Goal: Information Seeking & Learning: Learn about a topic

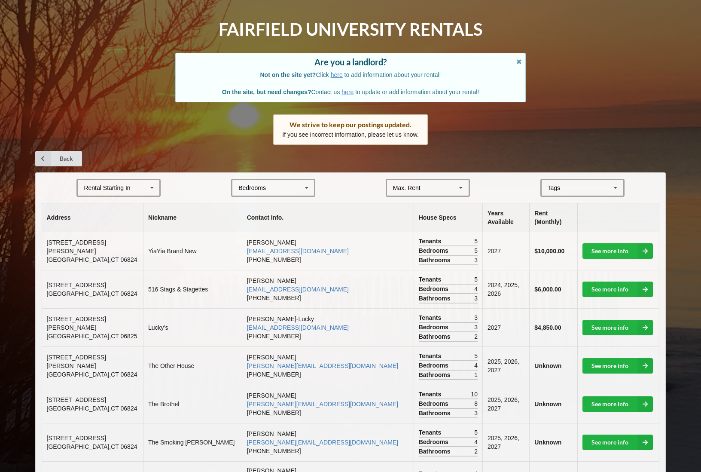
scroll to position [31, 0]
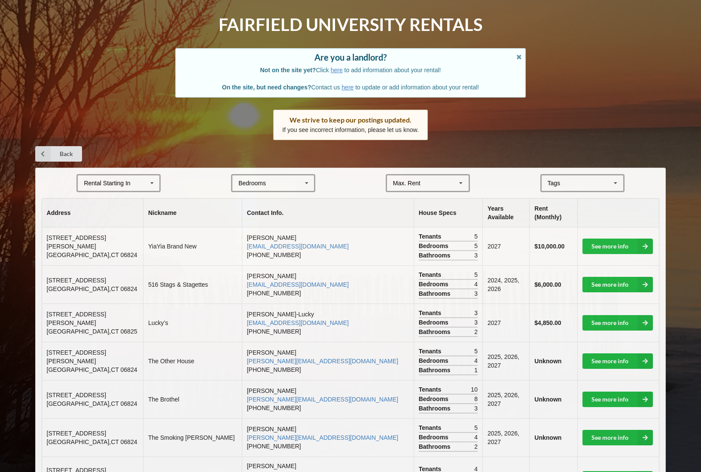
click at [140, 178] on div "Rental Starting In [DATE] 2026 2027 2028" at bounding box center [118, 183] width 84 height 18
click at [132, 230] on div "2027" at bounding box center [119, 231] width 82 height 16
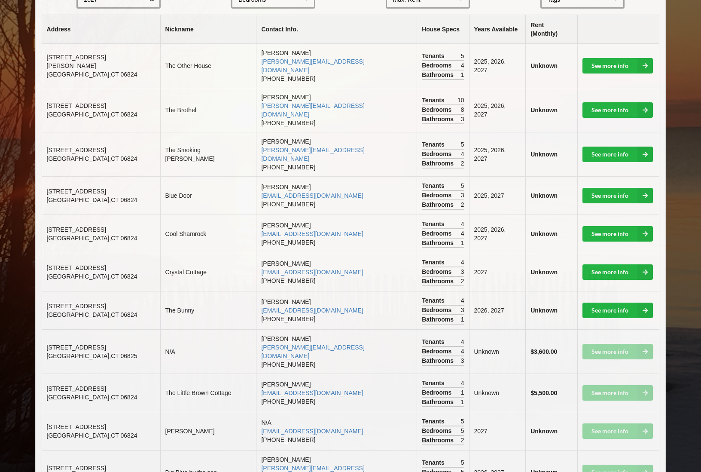
scroll to position [218, 0]
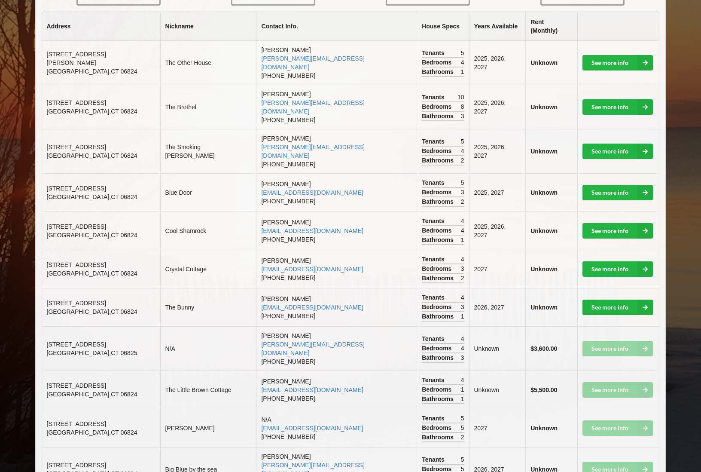
click at [602, 370] on td "See more info" at bounding box center [619, 389] width 82 height 38
click at [186, 370] on td "The Little Brown Cottage" at bounding box center [208, 389] width 96 height 38
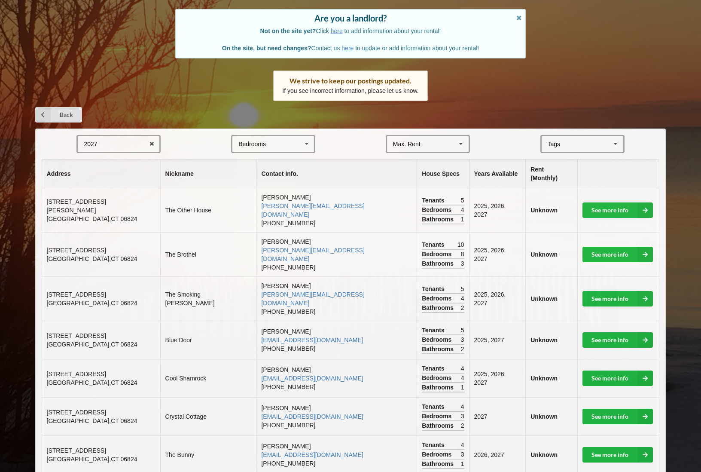
scroll to position [77, 0]
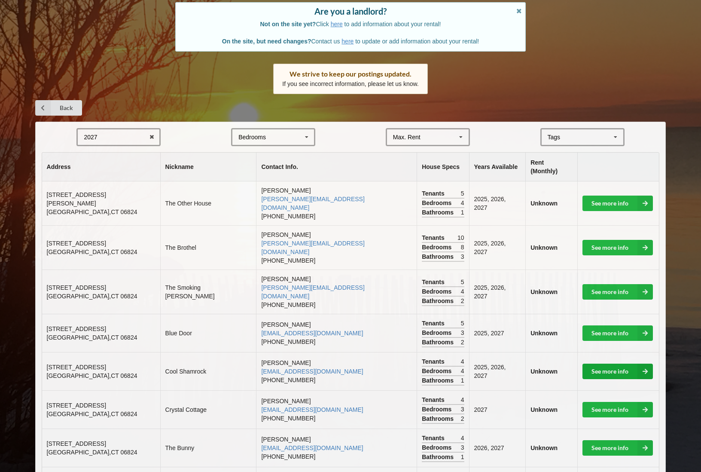
click at [620, 364] on link "See more info" at bounding box center [618, 371] width 70 height 15
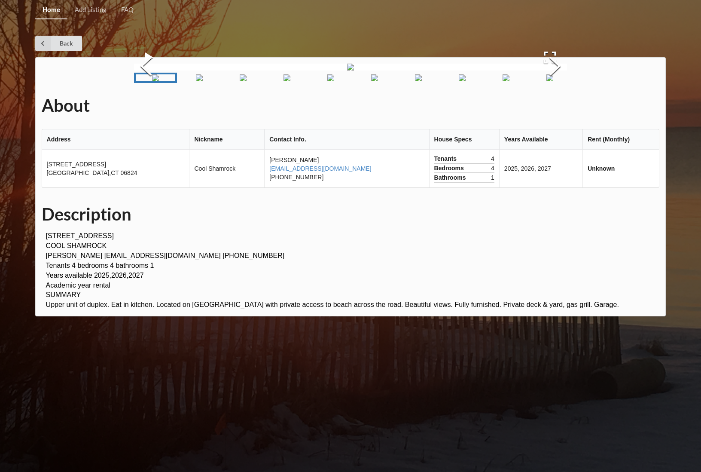
scroll to position [132, 0]
click at [159, 81] on img "Go to Slide 1" at bounding box center [155, 77] width 7 height 7
click at [196, 81] on img "Go to Slide 2" at bounding box center [199, 77] width 7 height 7
click at [242, 81] on img "Go to Slide 3" at bounding box center [238, 77] width 7 height 7
click at [274, 81] on img "Go to Slide 4" at bounding box center [277, 77] width 7 height 7
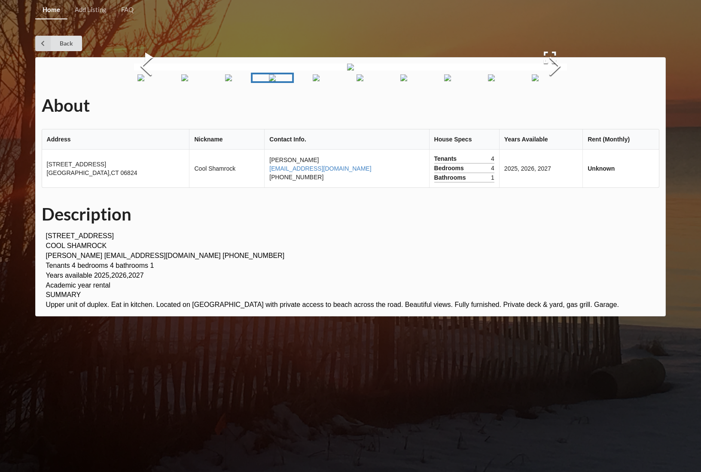
click at [313, 81] on img "Go to Slide 5" at bounding box center [316, 77] width 7 height 7
click at [315, 81] on img "Go to Slide 5" at bounding box center [311, 77] width 7 height 7
click at [352, 81] on img "Go to Slide 6" at bounding box center [355, 77] width 7 height 7
click at [391, 81] on img "Go to Slide 7" at bounding box center [394, 77] width 7 height 7
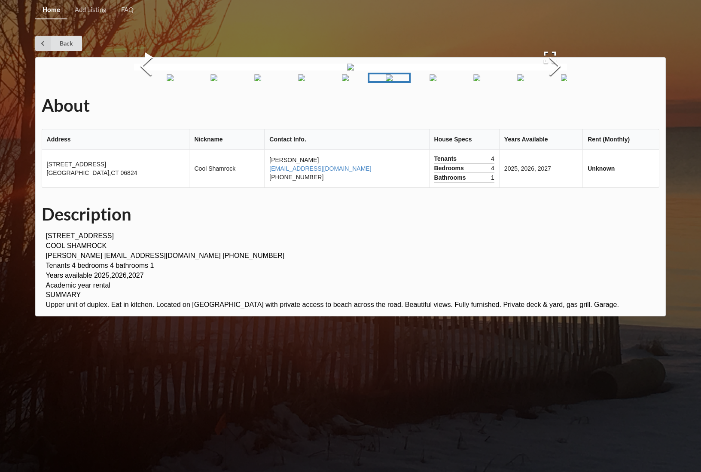
click at [430, 81] on img "Go to Slide 8" at bounding box center [433, 77] width 7 height 7
click at [425, 81] on img "Go to Slide 8" at bounding box center [428, 77] width 7 height 7
click at [469, 81] on img "Go to Slide 9" at bounding box center [472, 77] width 7 height 7
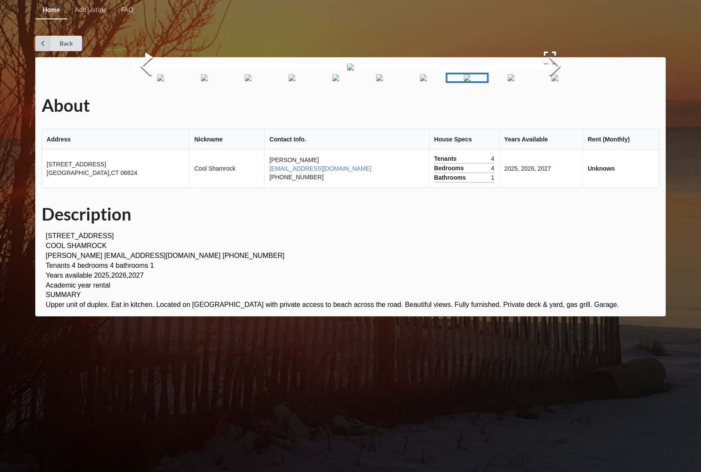
click at [508, 81] on img "Go to Slide 10" at bounding box center [511, 77] width 7 height 7
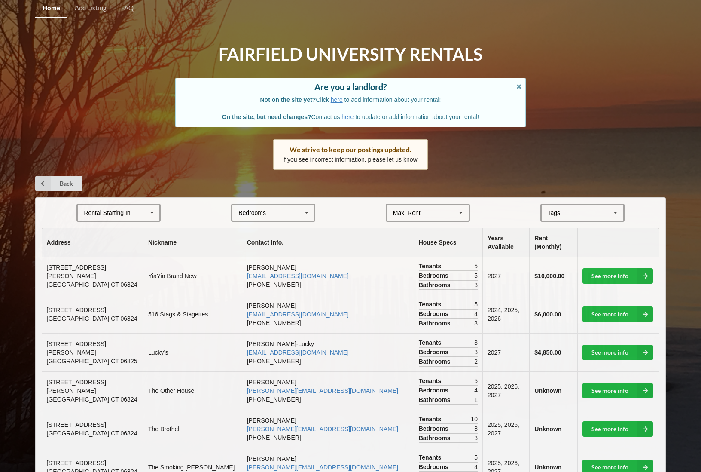
scroll to position [77, 0]
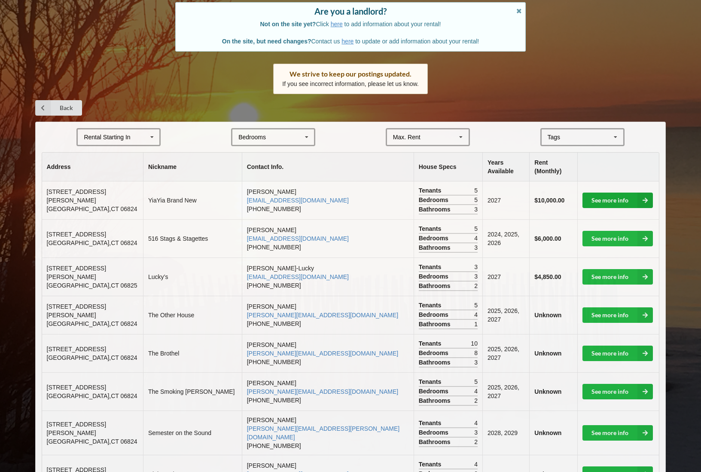
click at [617, 193] on link "See more info" at bounding box center [618, 200] width 70 height 15
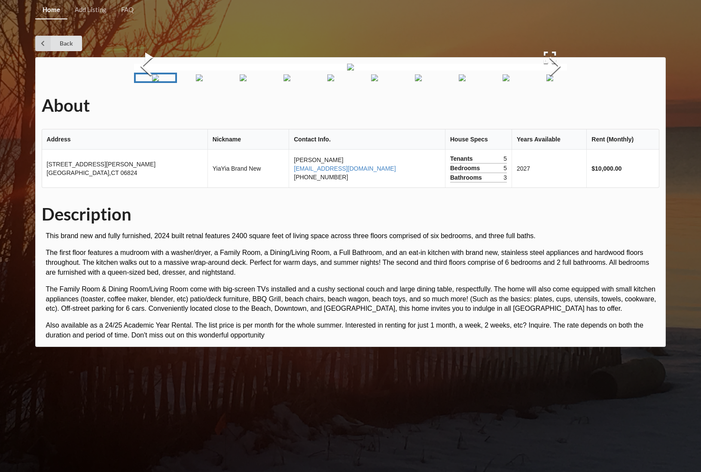
scroll to position [136, 0]
click at [198, 81] on img "Go to Slide 2" at bounding box center [199, 77] width 7 height 7
click at [236, 81] on img "Go to Slide 3" at bounding box center [238, 77] width 7 height 7
click at [278, 81] on img "Go to Slide 4" at bounding box center [277, 77] width 7 height 7
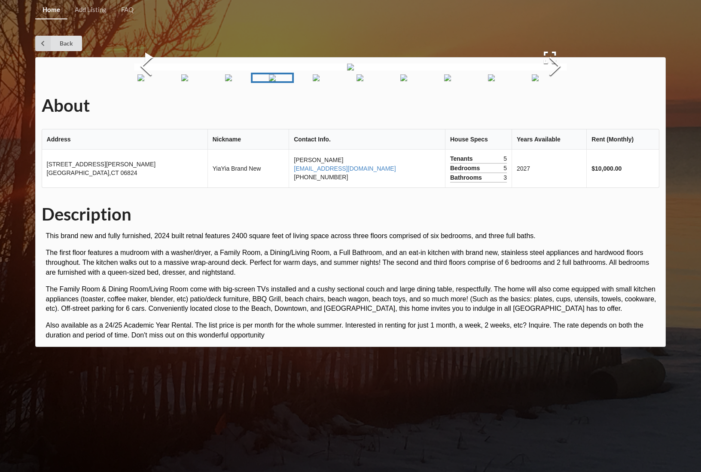
click at [318, 81] on img "Go to Slide 5" at bounding box center [316, 77] width 7 height 7
click at [352, 81] on img "Go to Slide 6" at bounding box center [355, 77] width 7 height 7
click at [398, 81] on img "Go to Slide 7" at bounding box center [394, 77] width 7 height 7
click at [437, 81] on img "Go to Slide 8" at bounding box center [433, 77] width 7 height 7
click at [469, 81] on img "Go to Slide 9" at bounding box center [472, 77] width 7 height 7
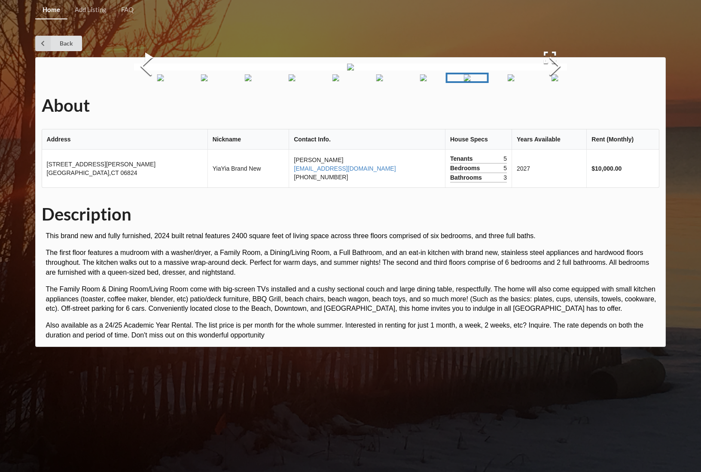
click at [511, 81] on img "Go to Slide 10" at bounding box center [511, 77] width 7 height 7
click at [554, 81] on img "Go to Slide 11" at bounding box center [550, 77] width 7 height 7
click at [54, 37] on link "Back" at bounding box center [58, 43] width 47 height 15
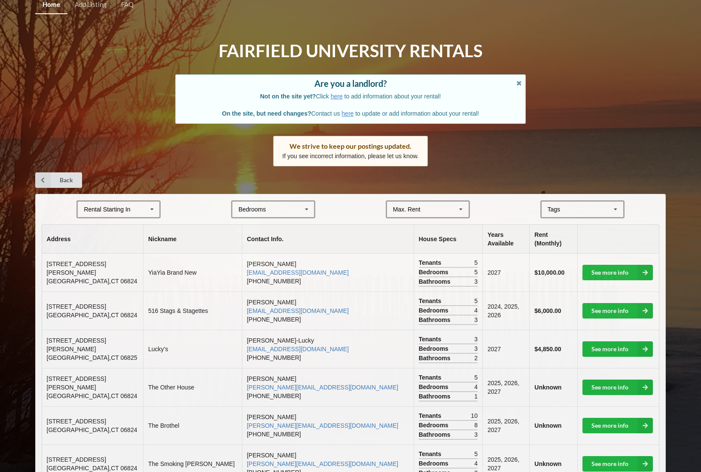
click at [144, 208] on div "Rental Starting In [DATE] 2026 2027 2028" at bounding box center [118, 209] width 84 height 18
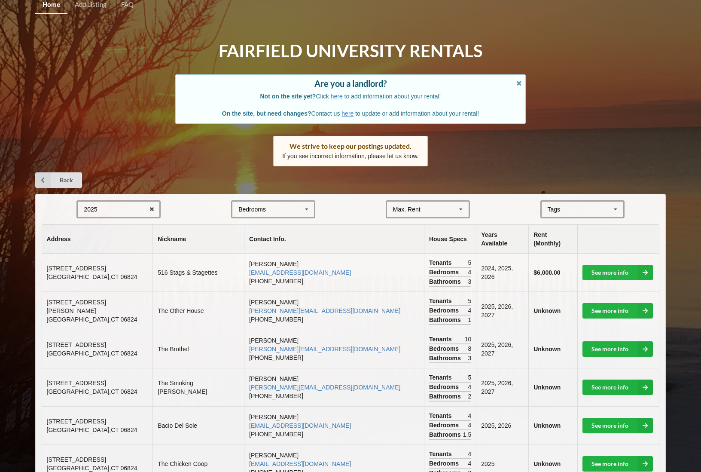
click at [136, 212] on div "2025 2025 2026 2027 2028" at bounding box center [118, 209] width 84 height 18
click at [130, 258] on div "2027" at bounding box center [119, 257] width 82 height 16
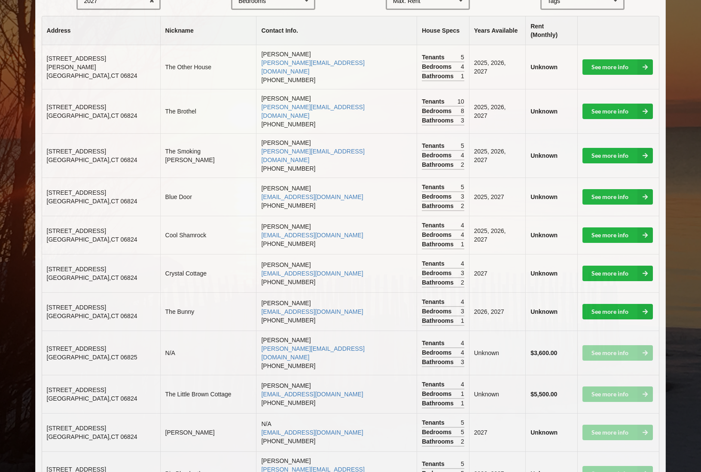
scroll to position [219, 0]
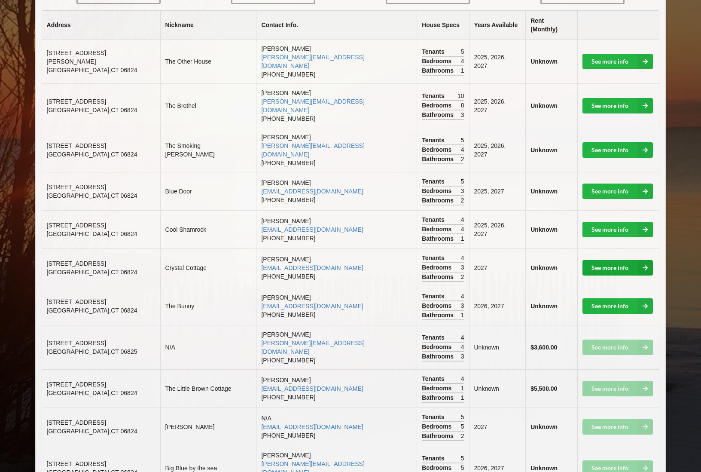
click at [601, 260] on link "See more info" at bounding box center [618, 267] width 70 height 15
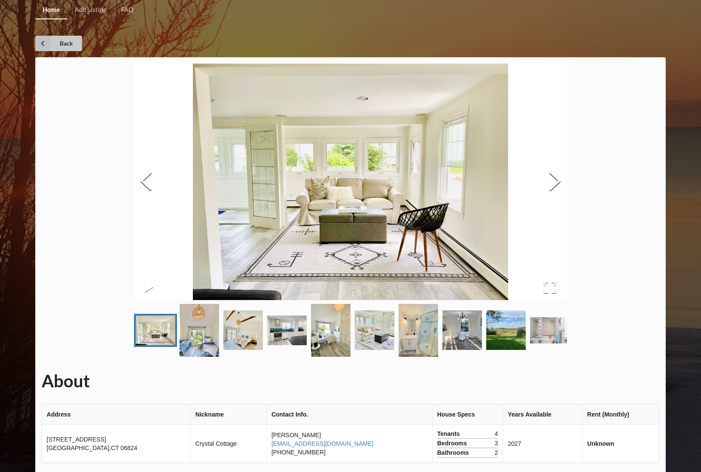
click at [70, 43] on link "Back" at bounding box center [58, 43] width 47 height 15
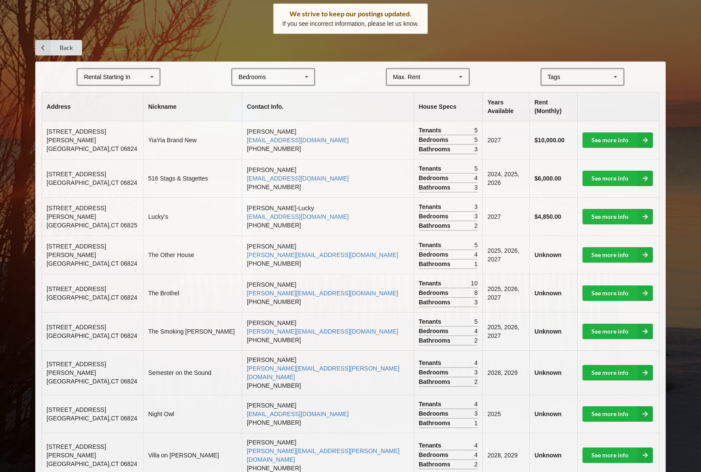
scroll to position [139, 0]
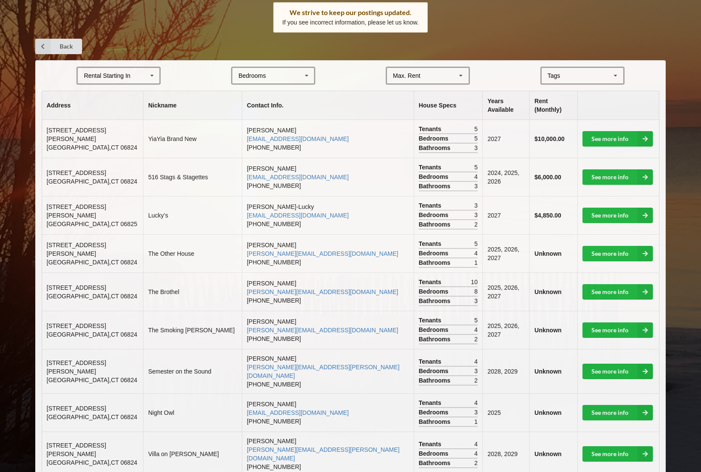
click at [138, 71] on div "Rental Starting In [DATE] 2026 2027 2028" at bounding box center [118, 76] width 84 height 18
click at [139, 119] on div "2027" at bounding box center [119, 123] width 82 height 16
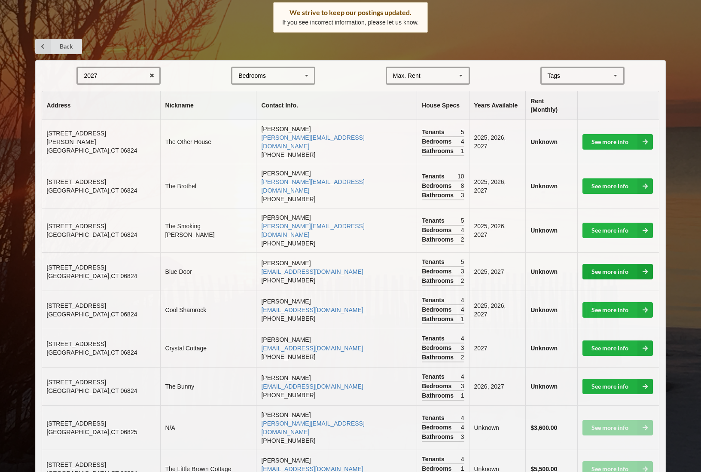
click at [611, 264] on link "See more info" at bounding box center [618, 271] width 70 height 15
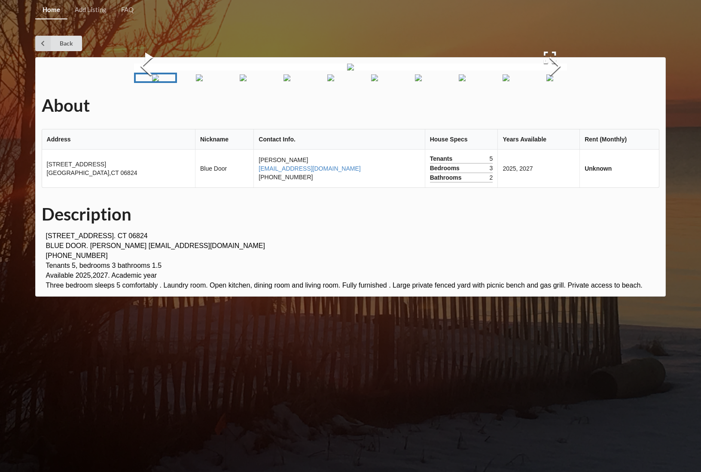
click at [196, 81] on img "Go to Slide 2" at bounding box center [199, 77] width 7 height 7
click at [240, 81] on img "Go to Slide 3" at bounding box center [242, 77] width 7 height 7
click at [284, 81] on img "Go to Slide 4" at bounding box center [286, 77] width 7 height 7
click at [333, 81] on img "Go to Slide 5" at bounding box center [329, 77] width 7 height 7
click at [370, 81] on img "Go to Slide 6" at bounding box center [373, 77] width 7 height 7
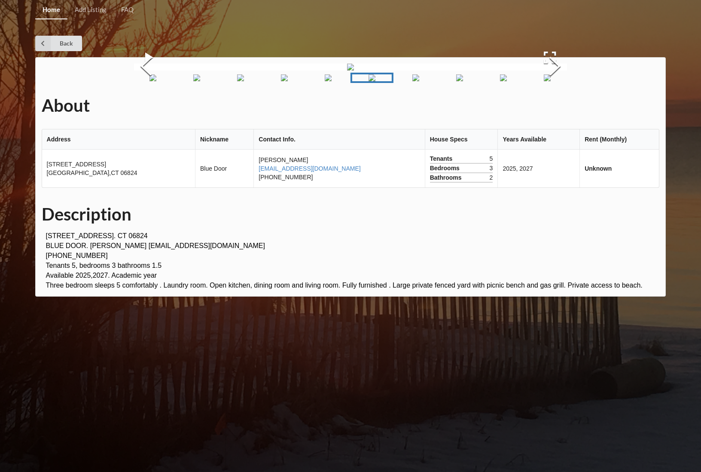
click at [376, 81] on img "Go to Slide 6" at bounding box center [372, 77] width 7 height 7
click at [413, 81] on img "Go to Slide 7" at bounding box center [416, 77] width 7 height 7
click at [456, 81] on img "Go to Slide 8" at bounding box center [459, 77] width 7 height 7
click at [65, 44] on link "Back" at bounding box center [58, 43] width 47 height 15
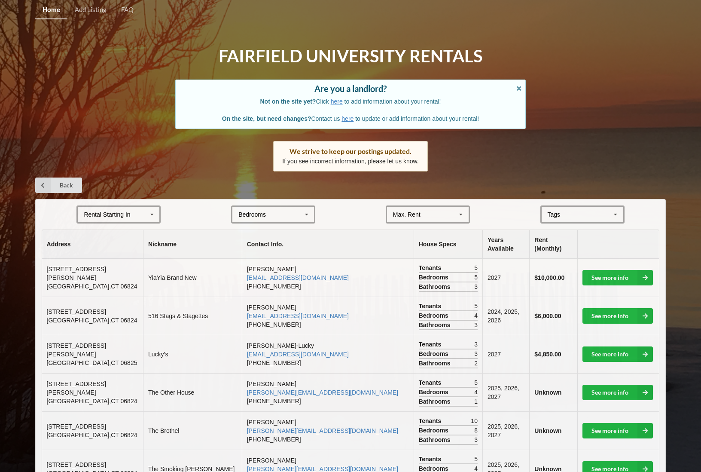
click at [125, 205] on div "Rental Starting In [DATE] 2026 2027 2028" at bounding box center [118, 214] width 84 height 18
click at [124, 254] on div "2027" at bounding box center [119, 262] width 82 height 16
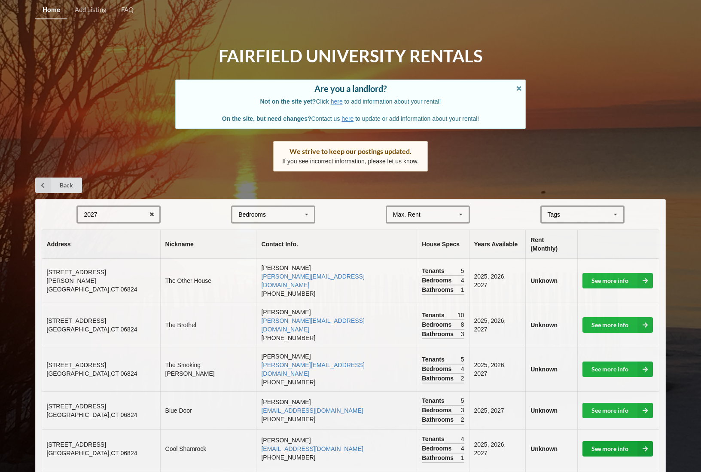
click at [598, 441] on link "See more info" at bounding box center [618, 448] width 70 height 15
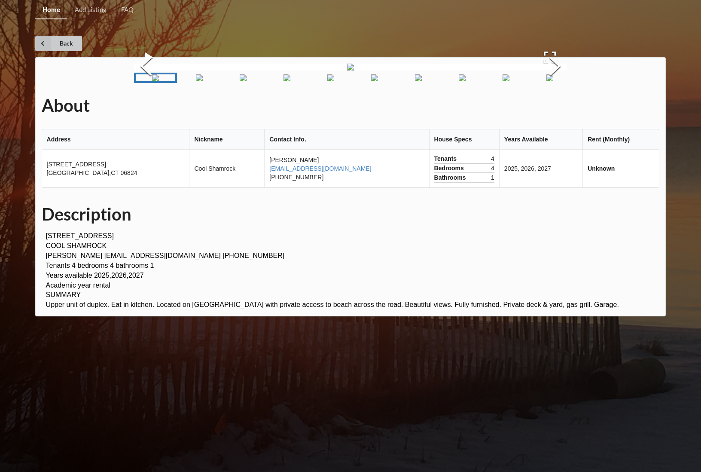
click at [62, 40] on link "Back" at bounding box center [58, 43] width 47 height 15
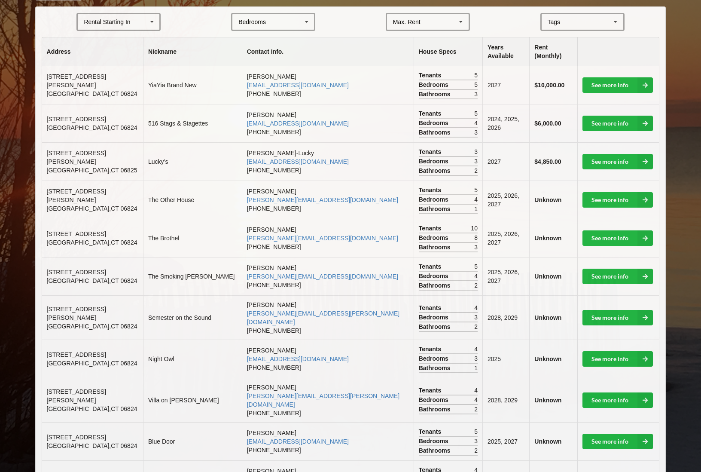
scroll to position [192, 0]
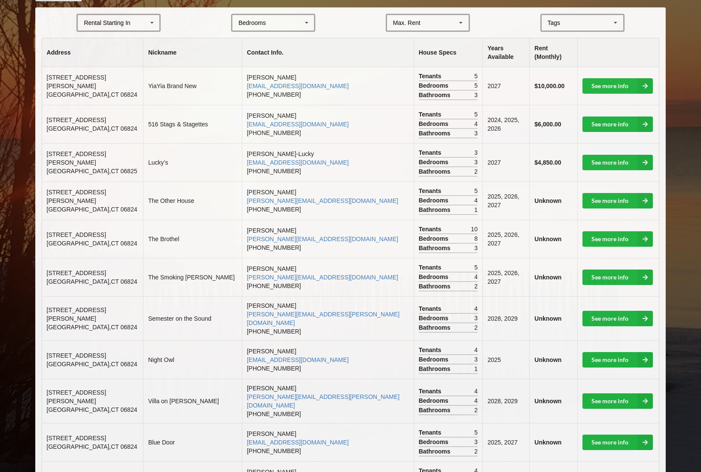
click at [149, 24] on icon at bounding box center [152, 23] width 13 height 16
click at [149, 64] on div "2027" at bounding box center [119, 70] width 82 height 16
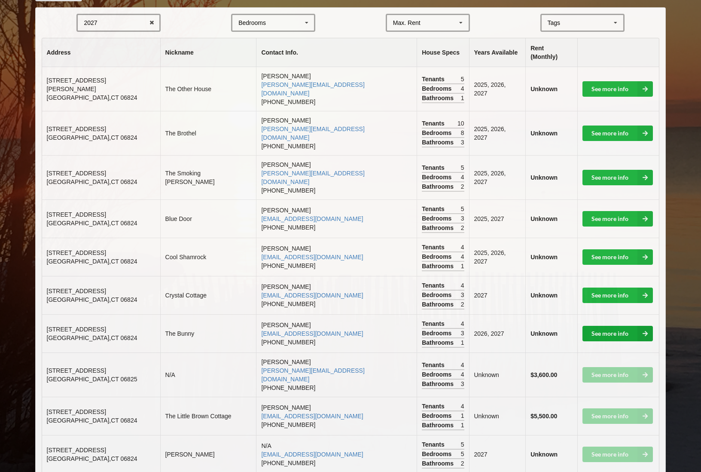
click at [633, 326] on link "See more info" at bounding box center [618, 333] width 70 height 15
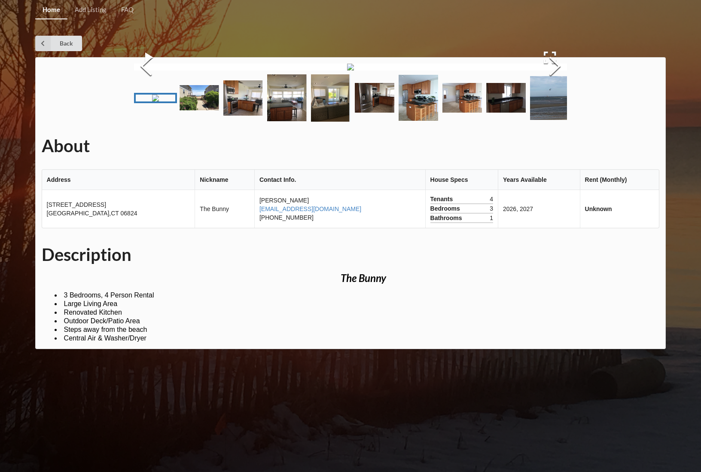
scroll to position [0, 1]
click at [202, 110] on img "Go to Slide 2" at bounding box center [200, 97] width 40 height 25
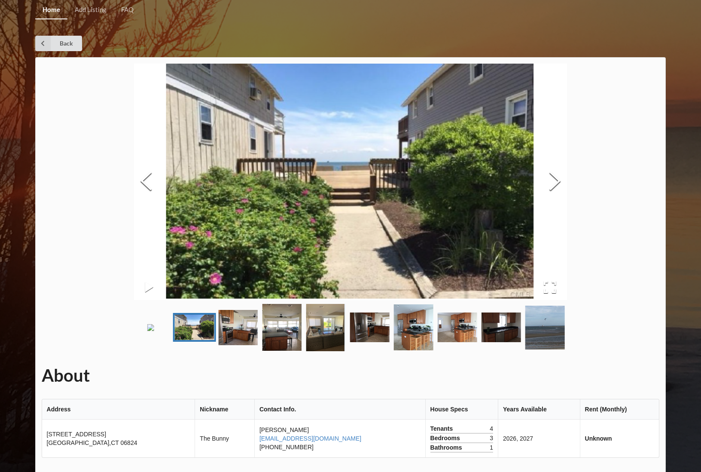
click at [250, 345] on img "Go to Slide 3" at bounding box center [239, 327] width 40 height 35
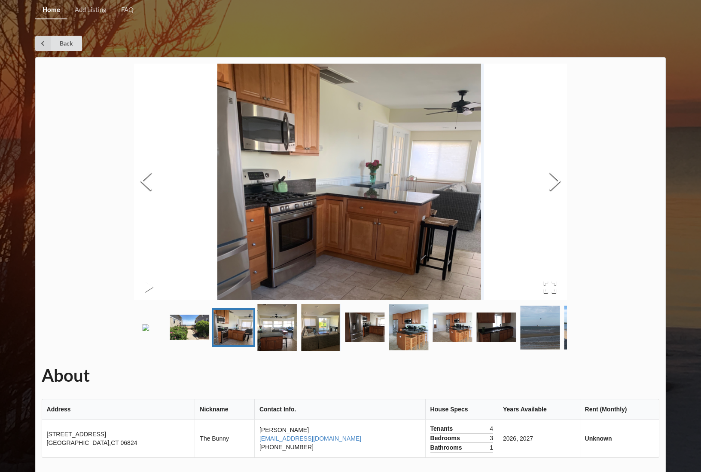
click at [263, 351] on img "Go to Slide 4" at bounding box center [278, 327] width 40 height 47
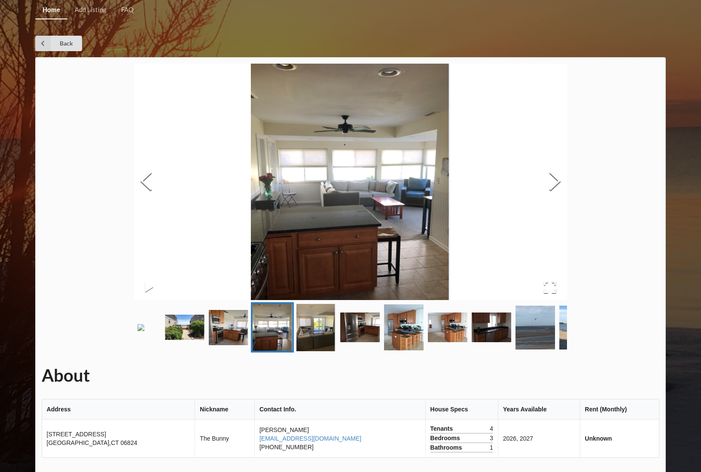
click at [310, 351] on img "Go to Slide 5" at bounding box center [317, 327] width 40 height 47
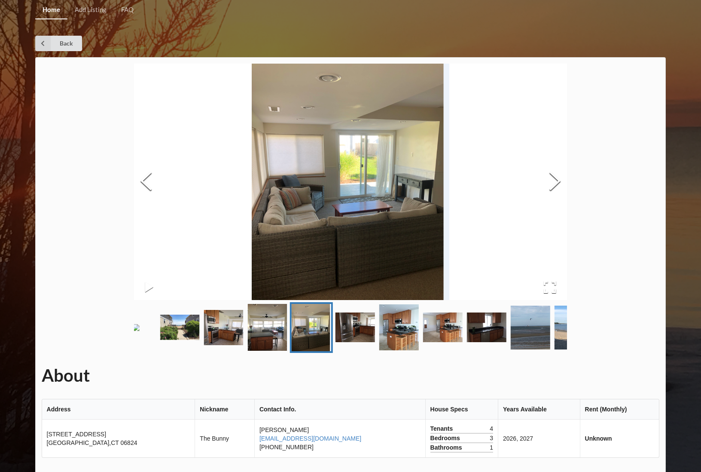
click at [355, 342] on img "Go to Slide 6" at bounding box center [356, 327] width 40 height 30
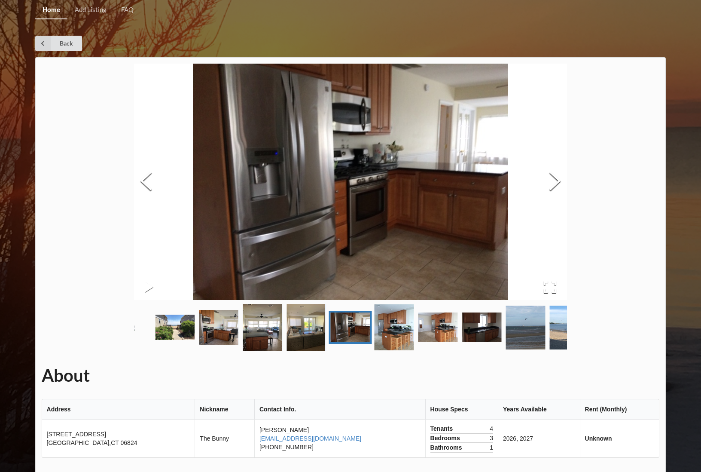
click at [404, 350] on img "Go to Slide 7" at bounding box center [395, 327] width 40 height 46
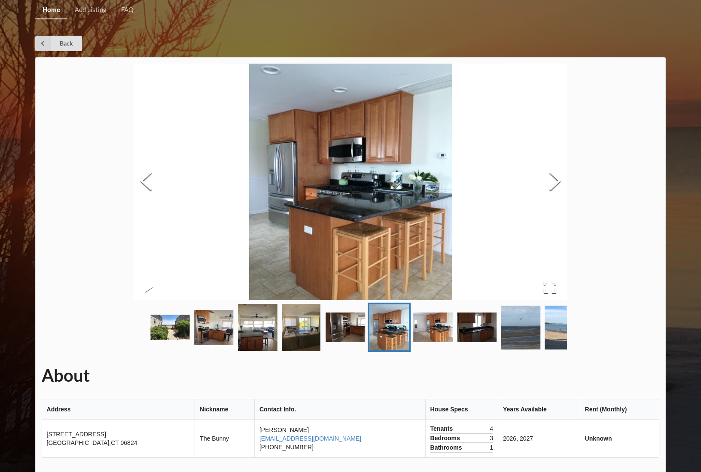
click at [428, 342] on img "Go to Slide 8" at bounding box center [434, 327] width 40 height 30
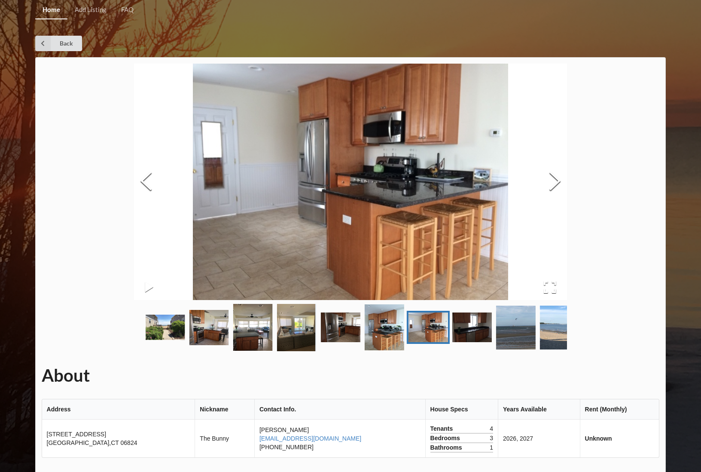
click at [464, 342] on img "Go to Slide 9" at bounding box center [472, 327] width 40 height 30
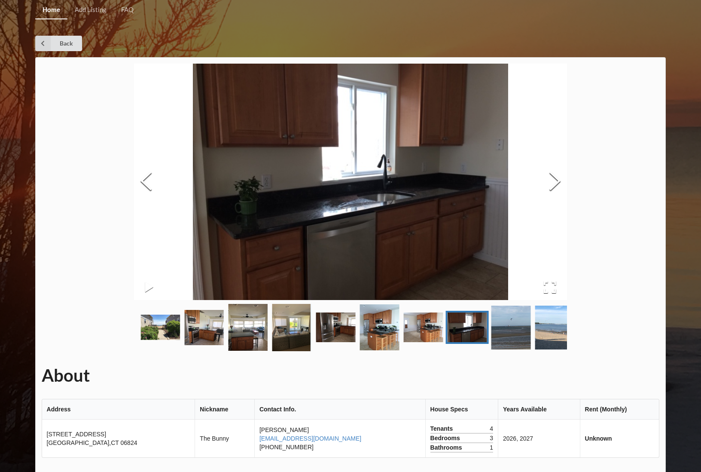
click at [503, 349] on img "Go to Slide 10" at bounding box center [512, 328] width 40 height 44
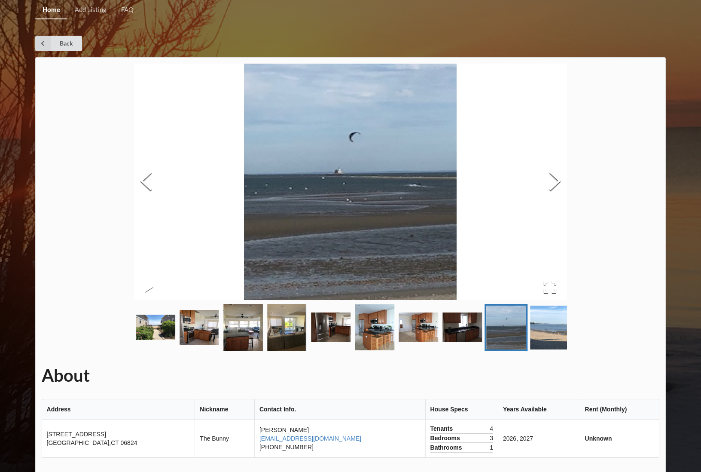
click at [545, 349] on img "Go to Slide 11" at bounding box center [551, 328] width 40 height 44
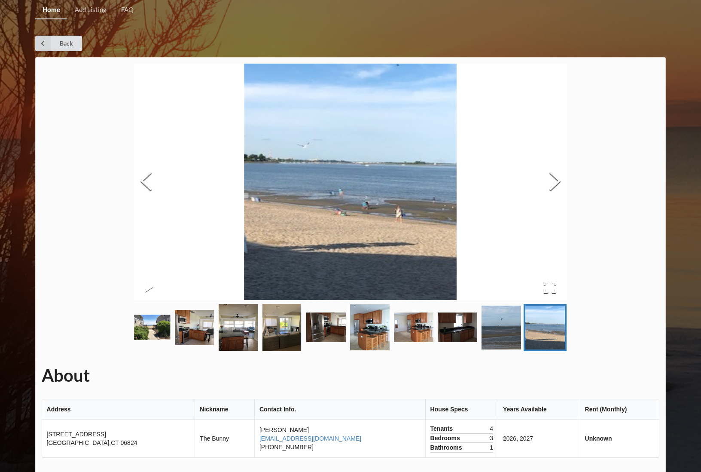
scroll to position [0, 0]
click at [64, 40] on link "Back" at bounding box center [58, 43] width 47 height 15
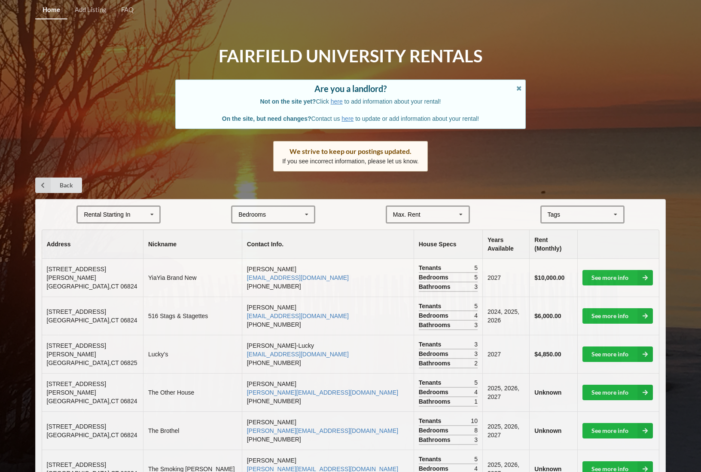
click at [129, 211] on div "Rental Starting In" at bounding box center [107, 214] width 46 height 6
click at [125, 257] on div "2027" at bounding box center [119, 262] width 82 height 16
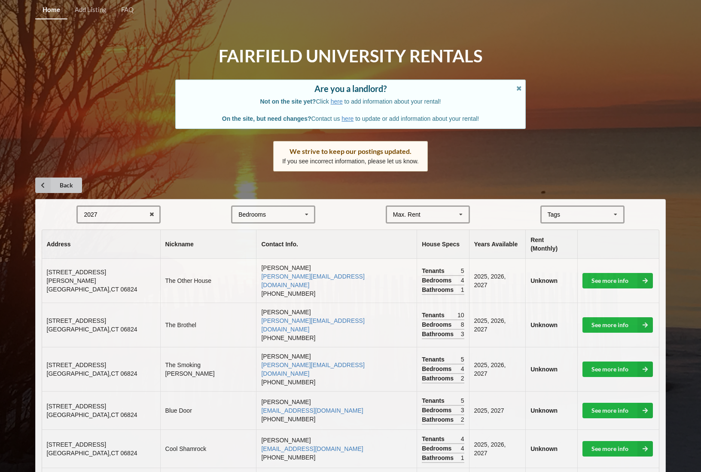
click at [45, 180] on icon at bounding box center [42, 184] width 15 height 15
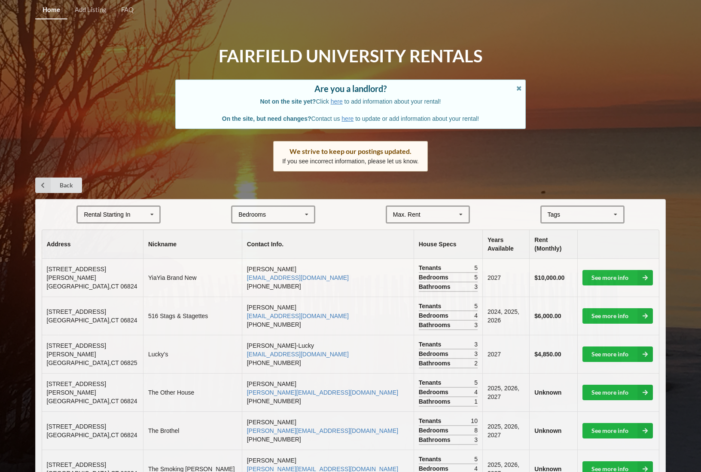
scroll to position [192, 0]
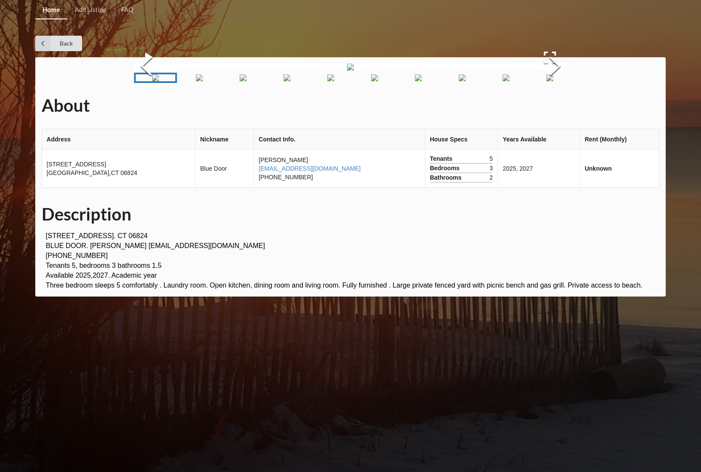
scroll to position [139, 0]
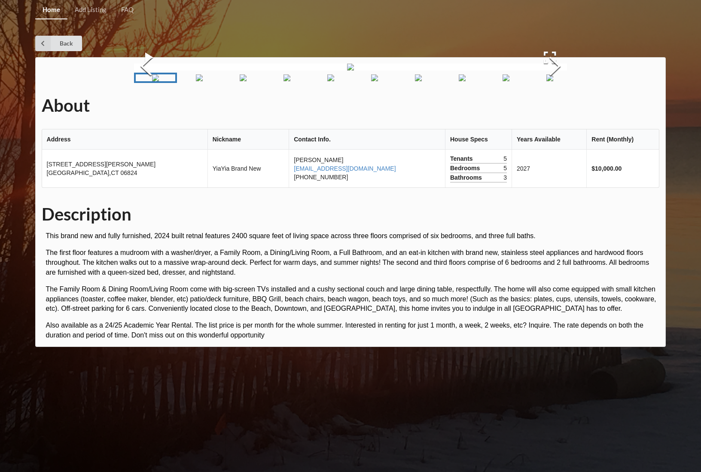
scroll to position [77, 0]
